Goal: Information Seeking & Learning: Find specific fact

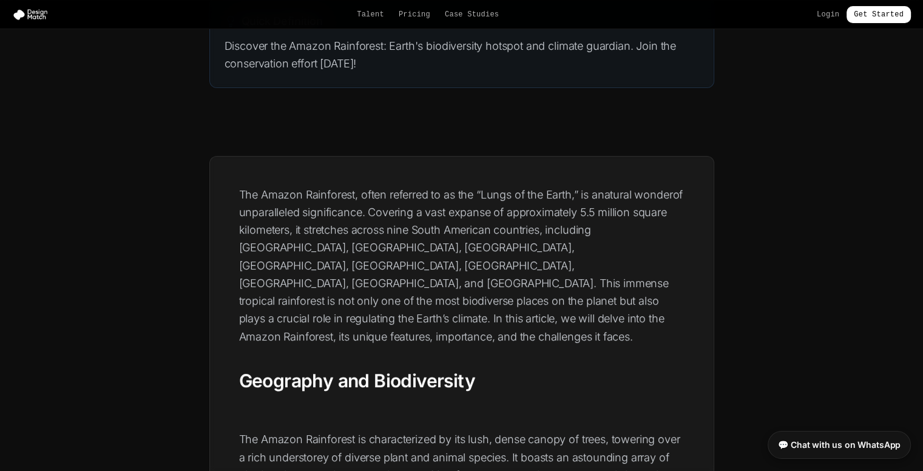
scroll to position [243, 0]
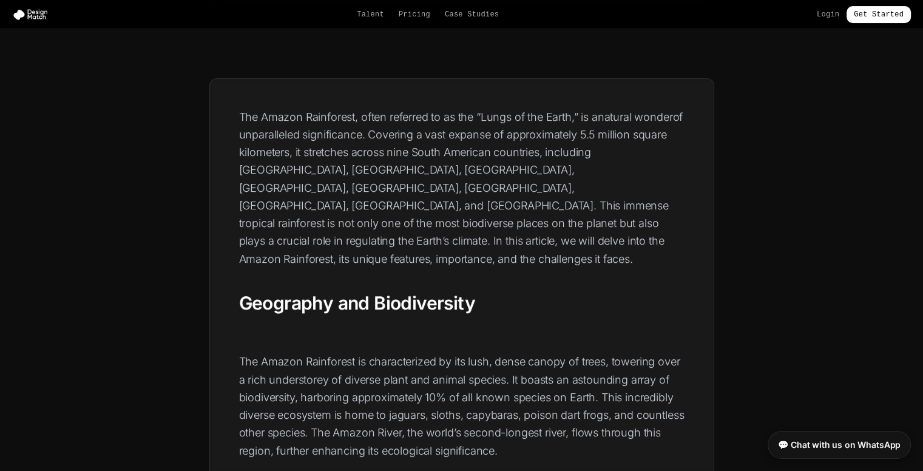
click at [252, 115] on p "The Amazon Rainforest, often referred to as the “Lungs of the Earth,” is a natu…" at bounding box center [461, 188] width 445 height 160
drag, startPoint x: 252, startPoint y: 115, endPoint x: 322, endPoint y: 116, distance: 70.4
click at [322, 116] on p "The Amazon Rainforest, often referred to as the “Lungs of the Earth,” is a natu…" at bounding box center [461, 188] width 445 height 160
copy p "The Amazon Rainforest"
click at [368, 112] on p "The Amazon Rainforest, often referred to as the “Lungs of the Earth,” is a natu…" at bounding box center [461, 188] width 445 height 160
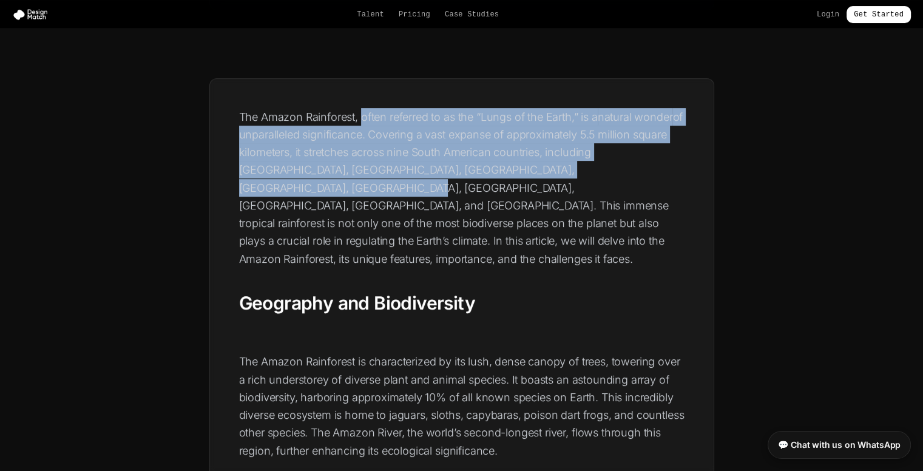
drag, startPoint x: 368, startPoint y: 112, endPoint x: 630, endPoint y: 169, distance: 268.6
click at [630, 169] on p "The Amazon Rainforest, often referred to as the “Lungs of the Earth,” is a natu…" at bounding box center [461, 188] width 445 height 160
copy p "often referred to as the “Lungs of the Earth,” is a natural wonder of unparalle…"
